Goal: Task Accomplishment & Management: Use online tool/utility

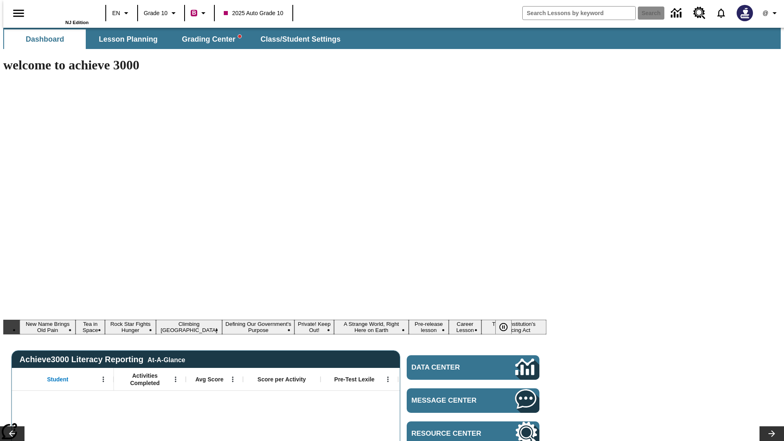
type input "-1"
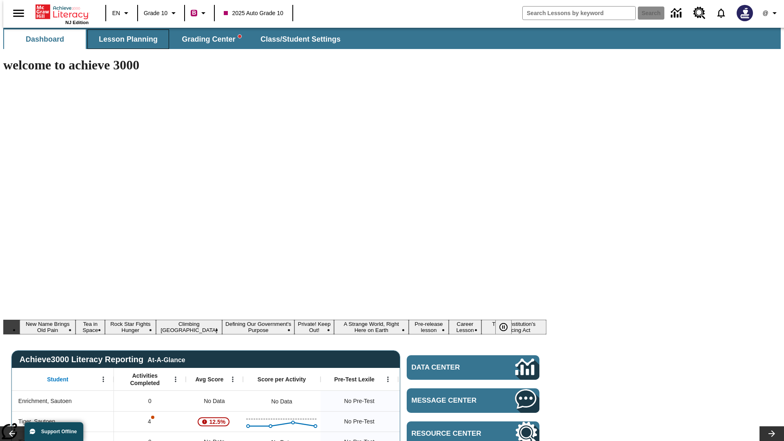
click at [125, 39] on span "Lesson Planning" at bounding box center [128, 39] width 59 height 9
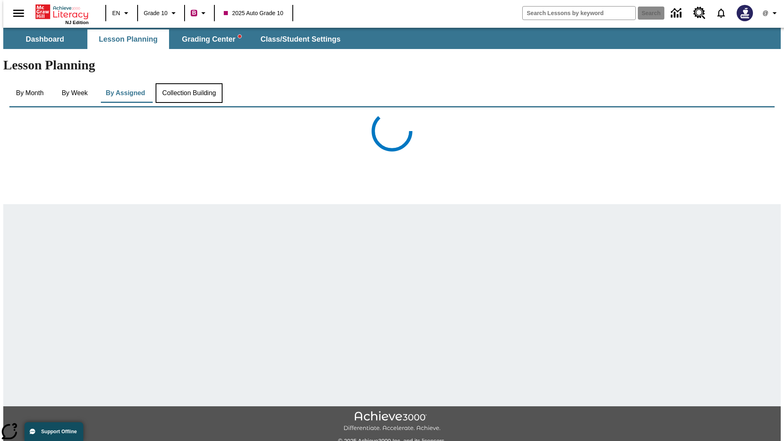
click at [188, 83] on button "Collection Building" at bounding box center [189, 93] width 67 height 20
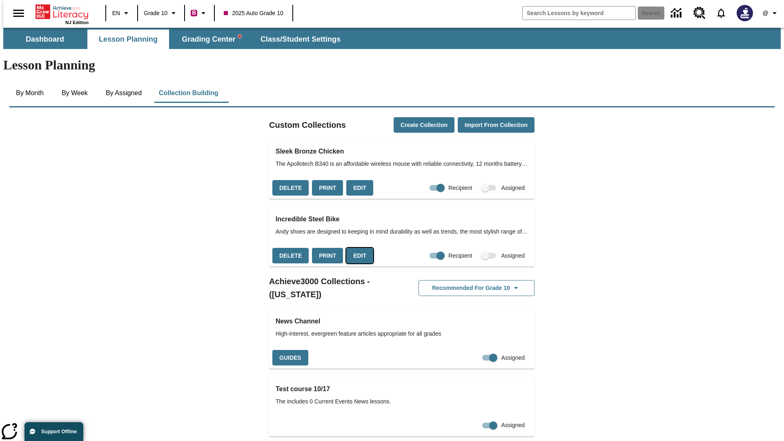
click at [357, 248] on button "Edit" at bounding box center [359, 256] width 27 height 16
